Goal: Use online tool/utility: Utilize a website feature to perform a specific function

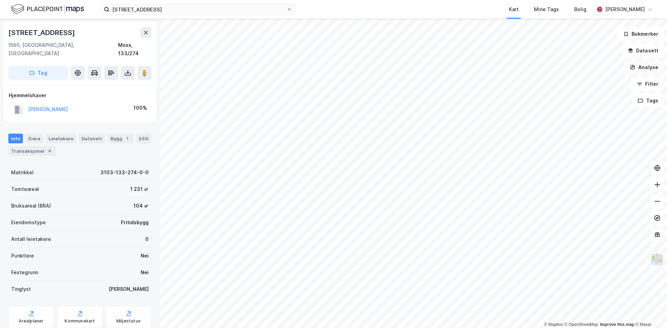
click at [640, 67] on button "Analyse" at bounding box center [644, 67] width 40 height 14
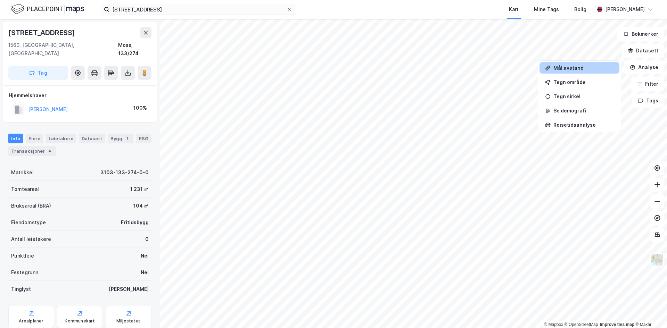
click at [569, 70] on div "Mål avstand" at bounding box center [583, 68] width 60 height 6
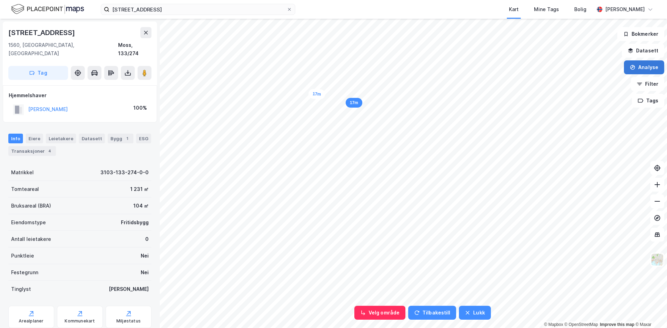
click at [643, 67] on button "Analyse" at bounding box center [644, 67] width 40 height 14
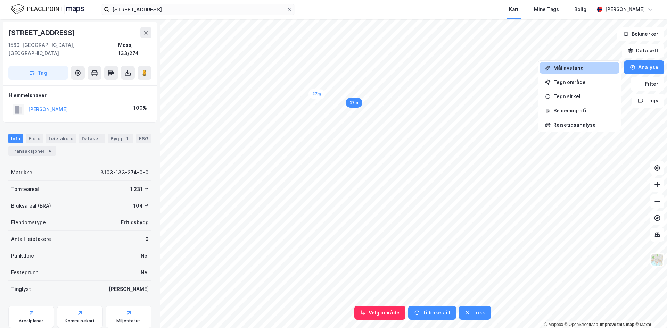
click at [561, 68] on div "Mål avstand" at bounding box center [583, 68] width 60 height 6
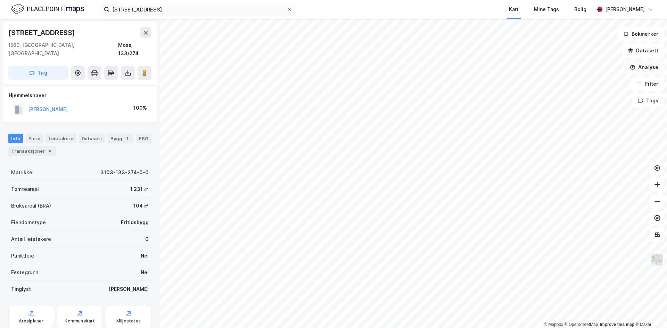
click at [642, 65] on button "Analyse" at bounding box center [644, 67] width 40 height 14
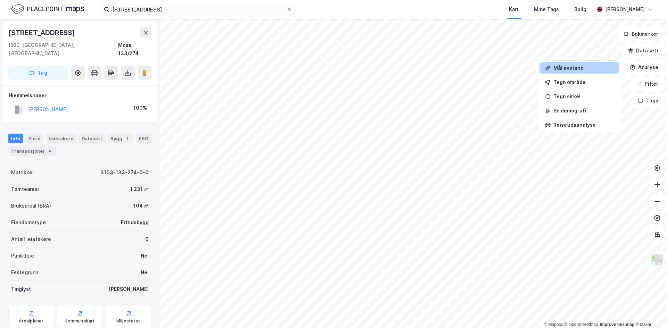
click at [563, 67] on div "Mål avstand" at bounding box center [583, 68] width 60 height 6
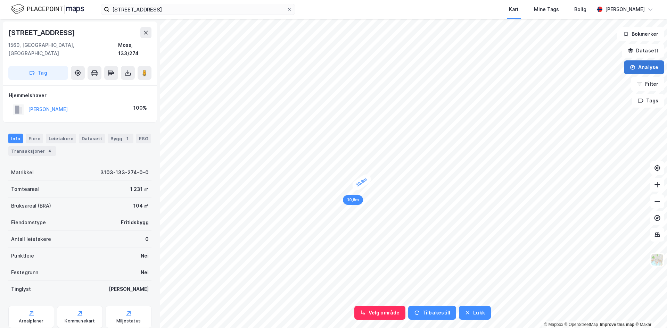
click at [648, 65] on button "Analyse" at bounding box center [644, 67] width 40 height 14
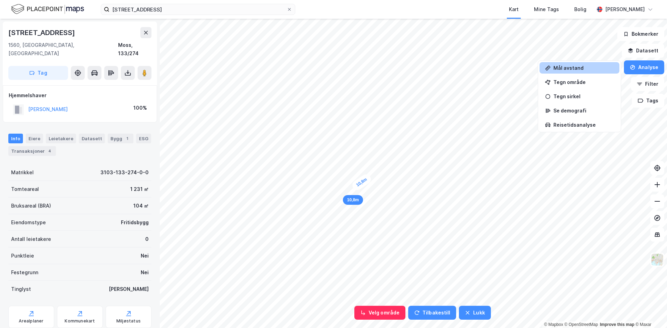
click at [571, 67] on div "Mål avstand" at bounding box center [583, 68] width 60 height 6
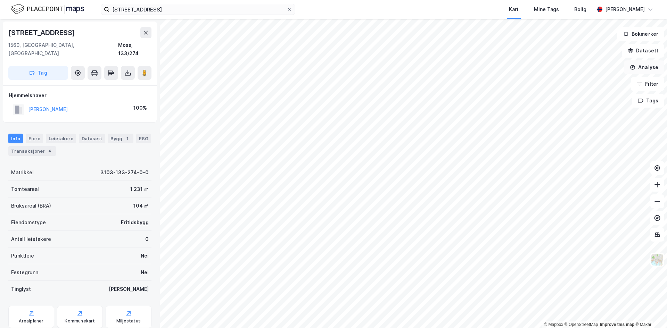
click at [641, 67] on button "Analyse" at bounding box center [644, 67] width 40 height 14
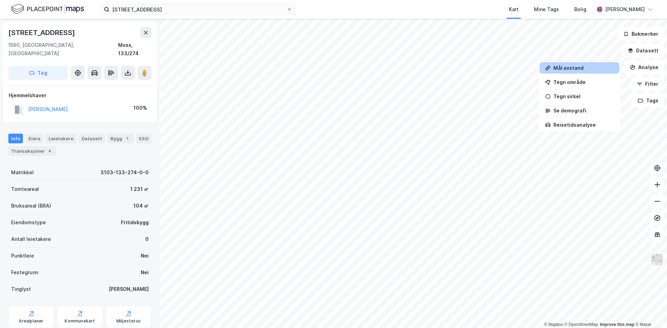
click at [586, 69] on div "Mål avstand" at bounding box center [583, 68] width 60 height 6
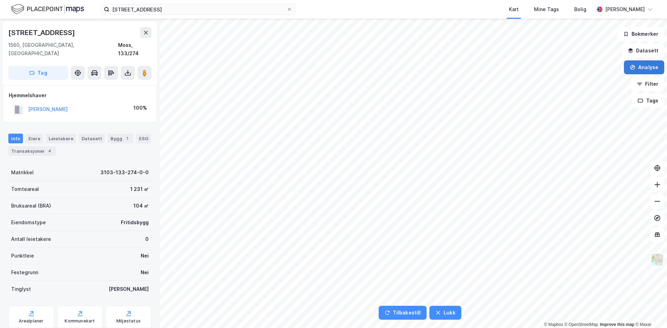
click at [649, 68] on button "Analyse" at bounding box center [644, 67] width 40 height 14
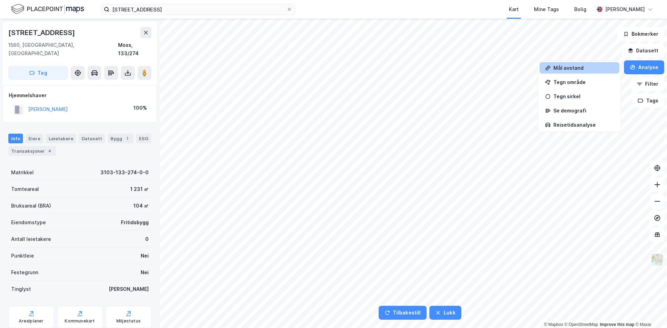
click at [571, 67] on div "Mål avstand" at bounding box center [583, 68] width 60 height 6
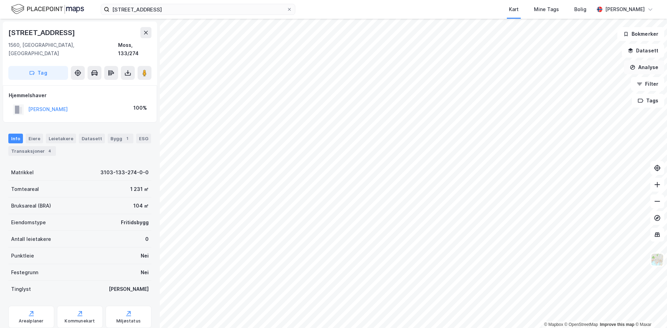
click at [650, 69] on button "Analyse" at bounding box center [644, 67] width 40 height 14
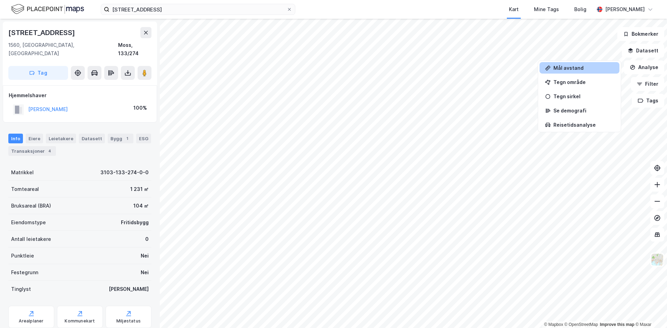
click at [575, 69] on div "Mål avstand" at bounding box center [583, 68] width 60 height 6
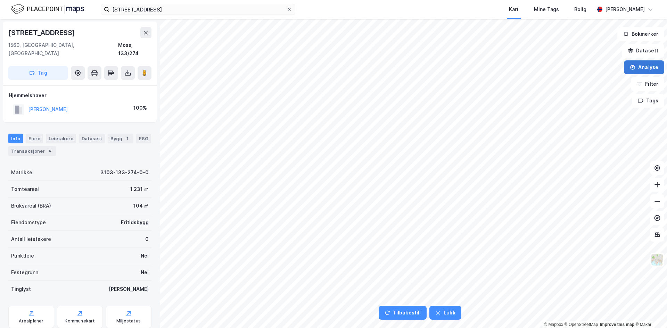
click at [650, 66] on button "Analyse" at bounding box center [644, 67] width 40 height 14
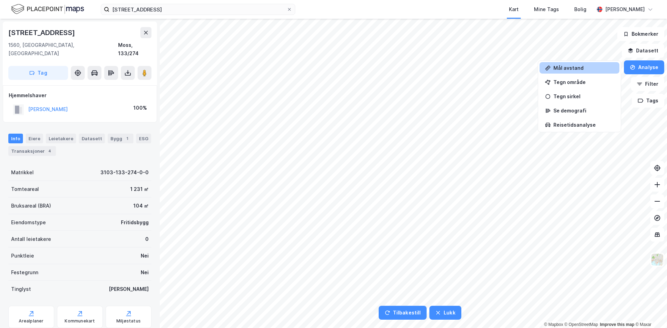
click at [566, 66] on div "Mål avstand" at bounding box center [583, 68] width 60 height 6
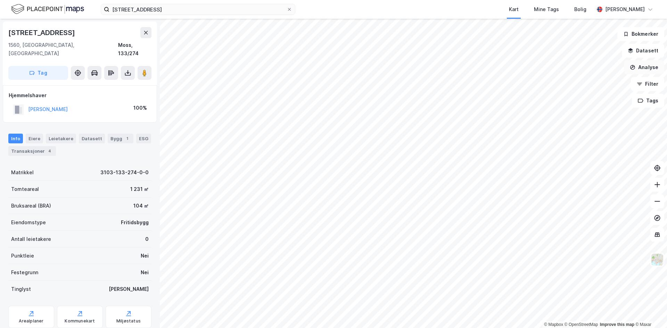
click at [645, 67] on button "Analyse" at bounding box center [644, 67] width 40 height 14
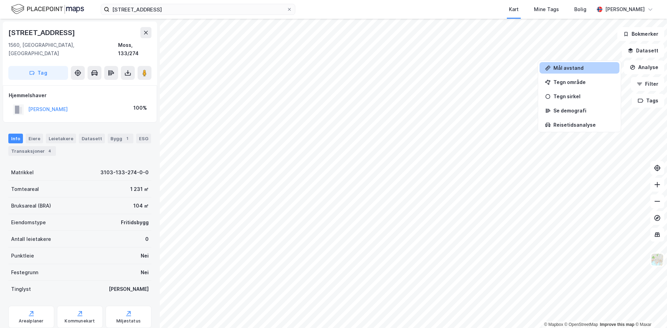
click at [569, 71] on div "Mål avstand" at bounding box center [580, 67] width 80 height 11
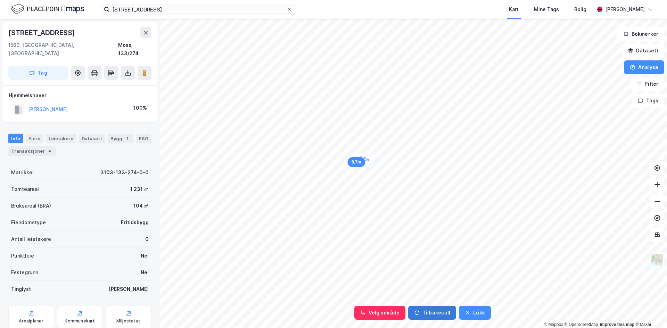
click at [426, 312] on button "Tilbakestill" at bounding box center [432, 313] width 48 height 14
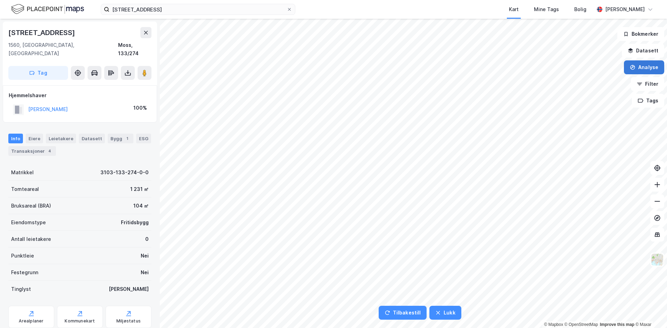
click at [642, 66] on button "Analyse" at bounding box center [644, 67] width 40 height 14
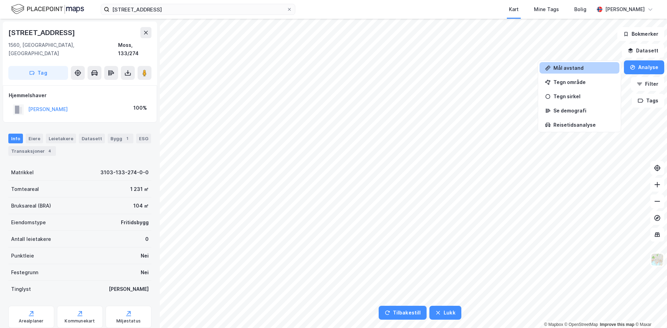
click at [579, 67] on div "Mål avstand" at bounding box center [583, 68] width 60 height 6
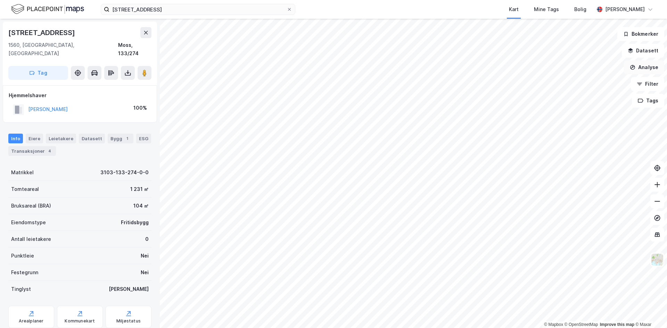
click at [637, 66] on button "Analyse" at bounding box center [644, 67] width 40 height 14
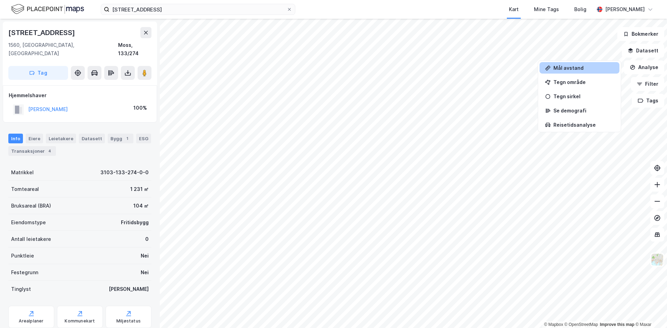
click at [574, 68] on div "Mål avstand" at bounding box center [583, 68] width 60 height 6
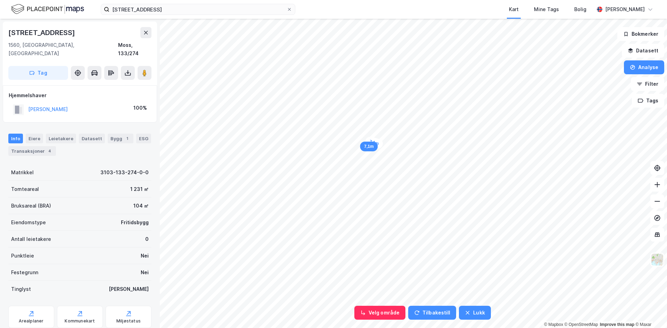
click at [369, 148] on div "7,1m" at bounding box center [369, 147] width 18 height 10
click at [433, 311] on button "Tilbakestill" at bounding box center [432, 313] width 48 height 14
click at [422, 312] on button "Tilbakestill" at bounding box center [403, 313] width 48 height 14
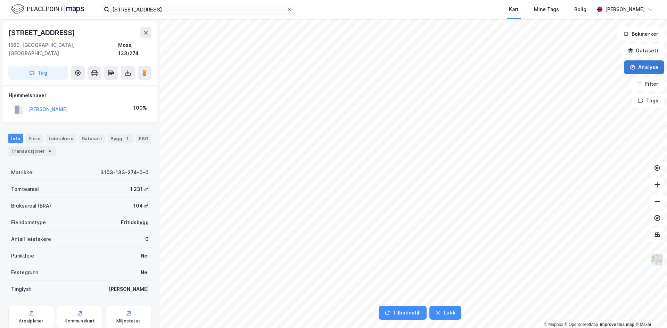
click at [648, 65] on button "Analyse" at bounding box center [644, 67] width 40 height 14
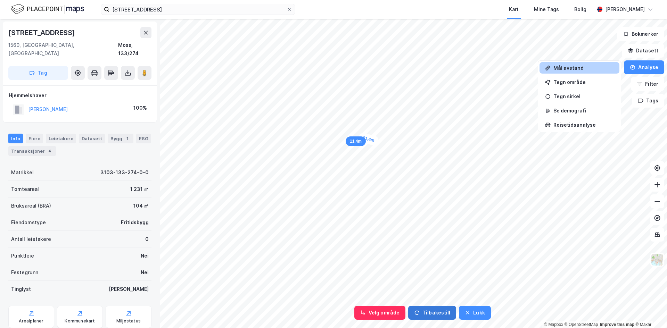
click at [431, 310] on button "Tilbakestill" at bounding box center [432, 313] width 48 height 14
